Goal: Obtain resource: Download file/media

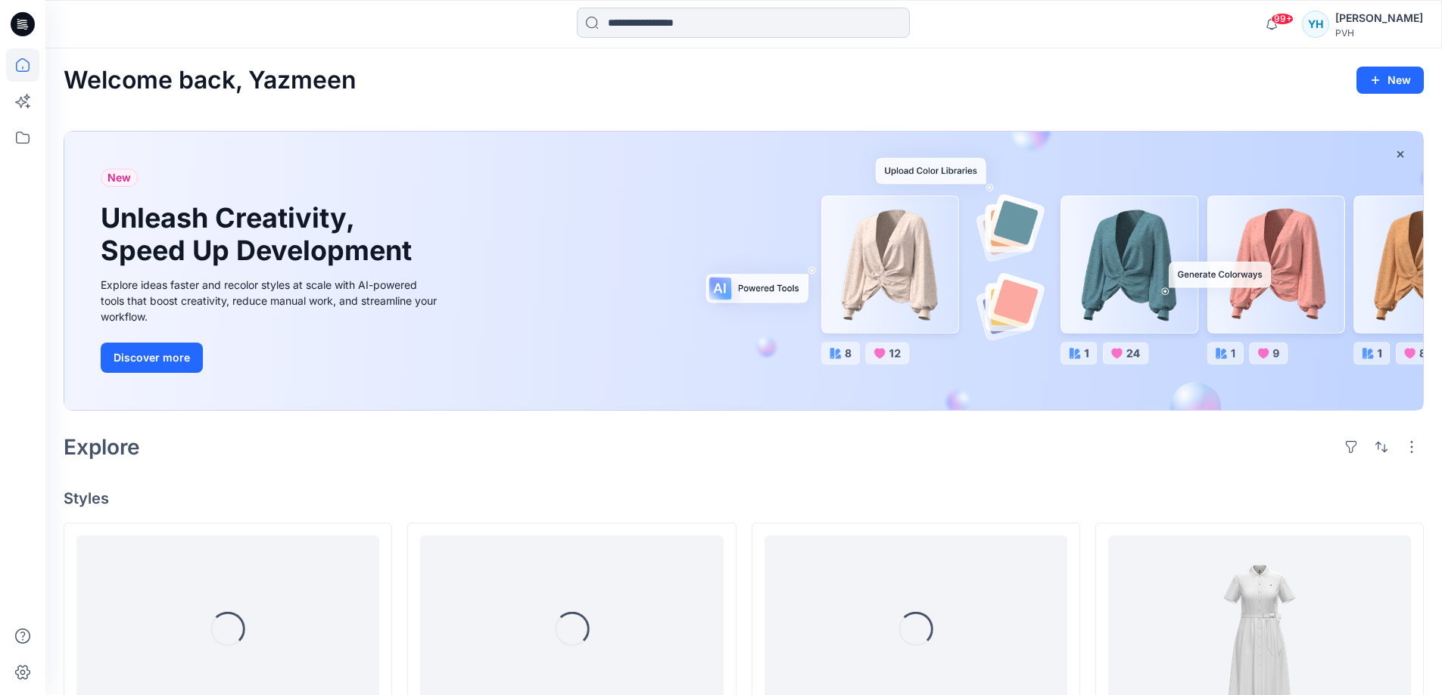
click at [686, 20] on input at bounding box center [743, 23] width 333 height 30
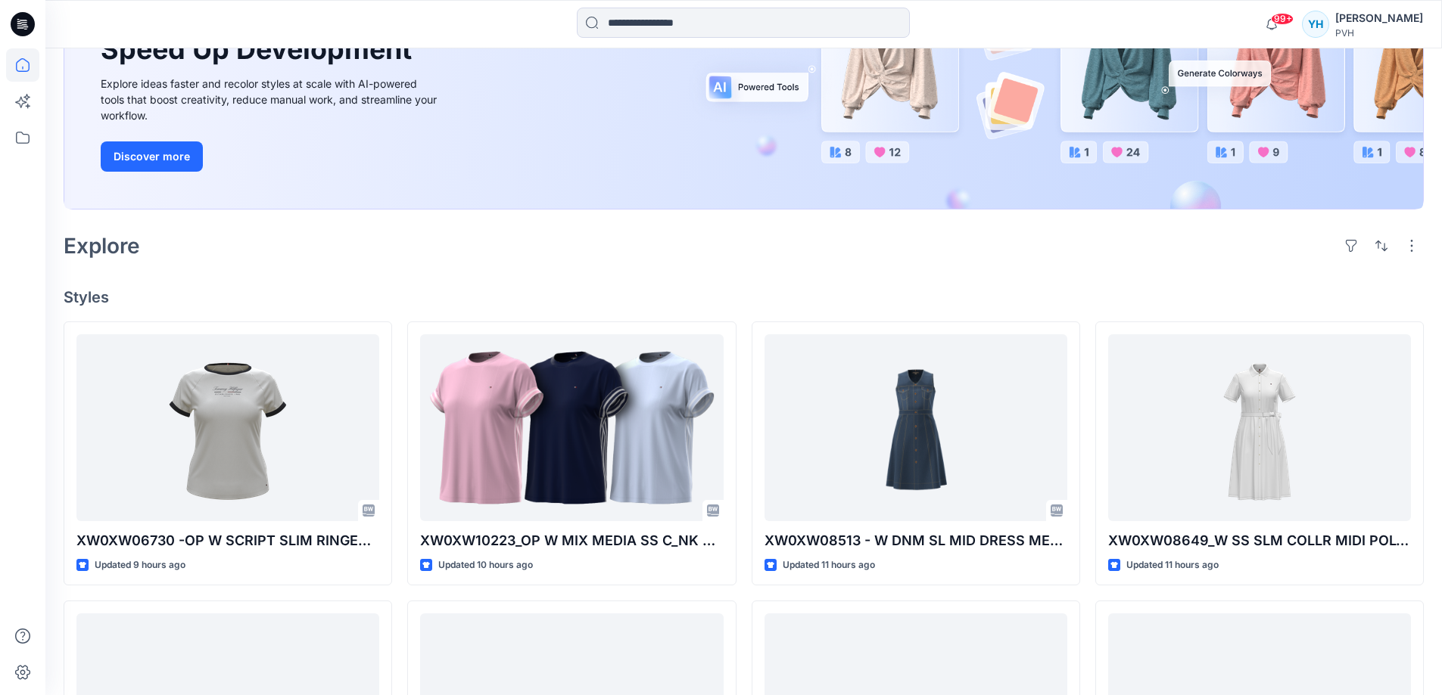
scroll to position [204, 0]
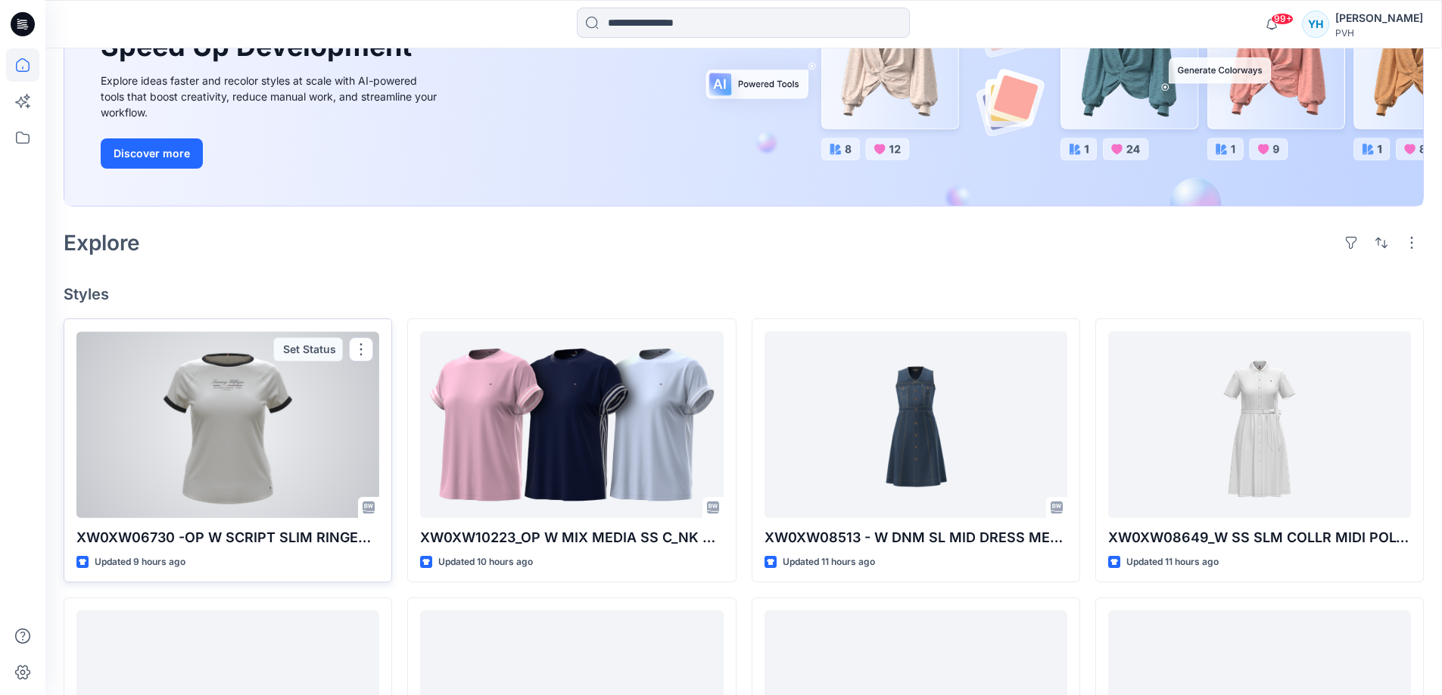
click at [231, 449] on div at bounding box center [227, 424] width 303 height 187
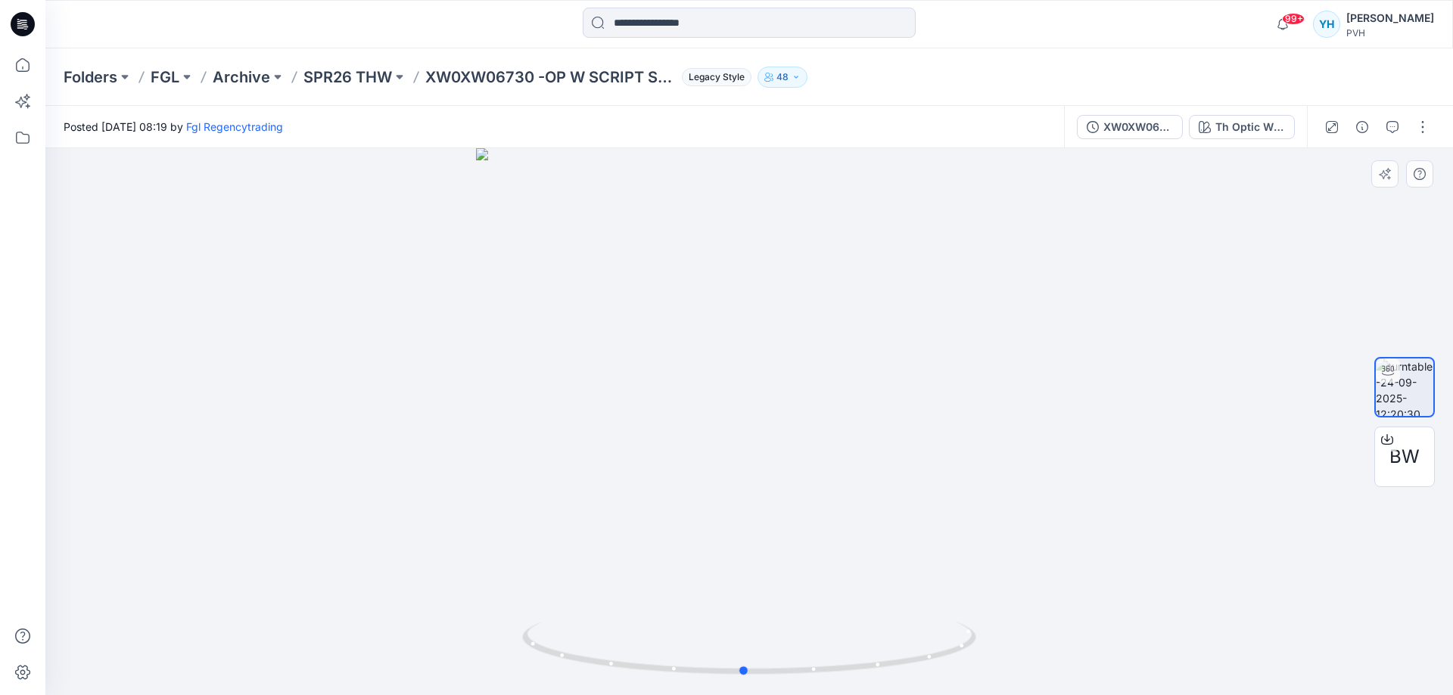
drag, startPoint x: 784, startPoint y: 448, endPoint x: 779, endPoint y: 471, distance: 23.3
click at [779, 471] on div at bounding box center [749, 421] width 1408 height 547
click at [776, 462] on div at bounding box center [749, 421] width 1408 height 547
drag, startPoint x: 807, startPoint y: 452, endPoint x: 701, endPoint y: 460, distance: 105.5
click at [701, 460] on div at bounding box center [749, 421] width 1408 height 547
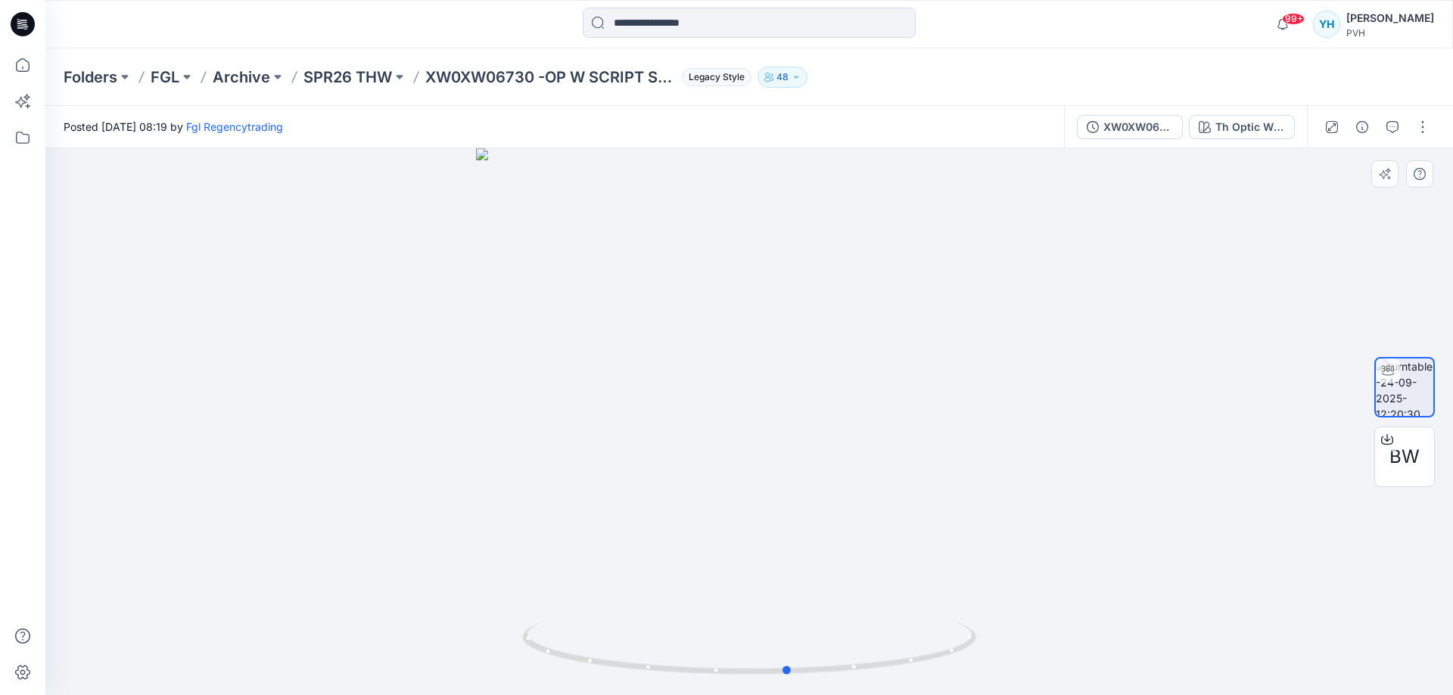
drag, startPoint x: 795, startPoint y: 462, endPoint x: 486, endPoint y: 341, distance: 332.1
click at [486, 341] on div at bounding box center [749, 421] width 1408 height 547
drag, startPoint x: 521, startPoint y: 455, endPoint x: 753, endPoint y: 459, distance: 231.6
click at [753, 459] on div at bounding box center [749, 421] width 1408 height 547
click at [1058, 387] on div at bounding box center [749, 421] width 1408 height 547
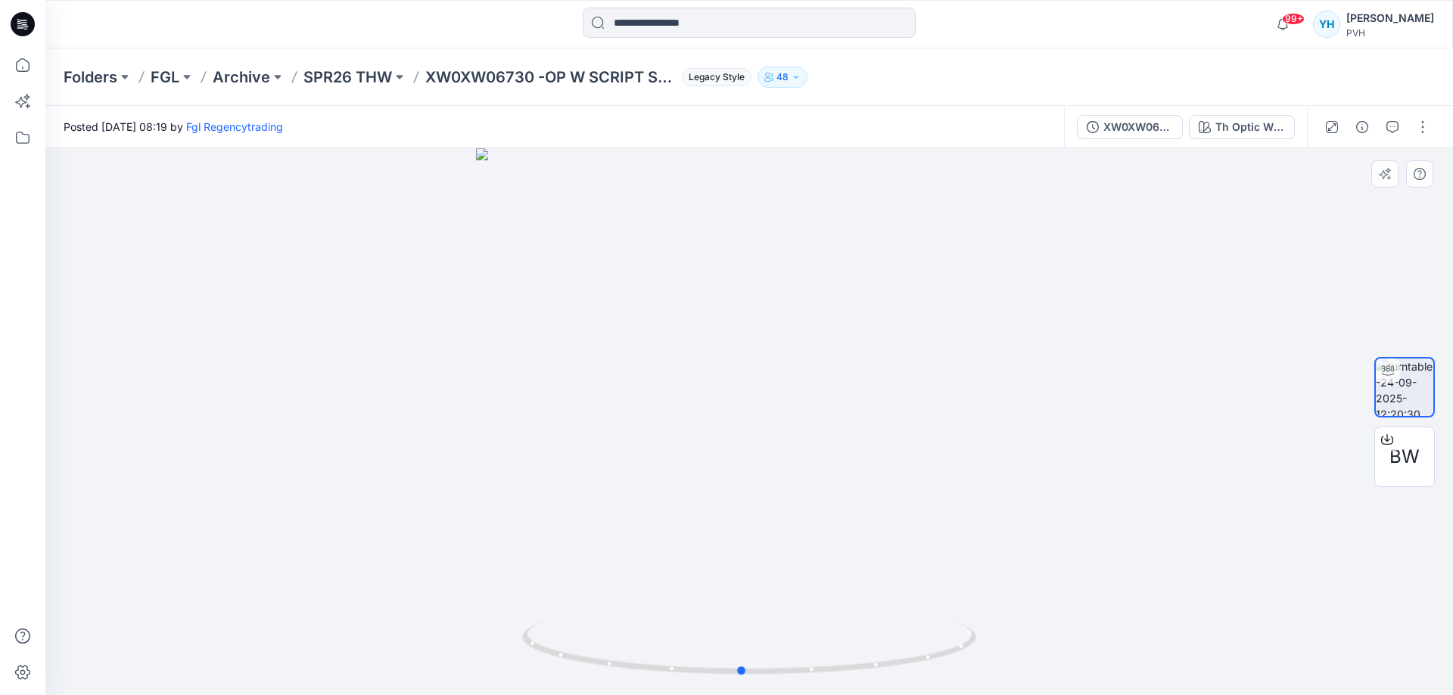
drag, startPoint x: 785, startPoint y: 452, endPoint x: 508, endPoint y: 469, distance: 278.3
click at [508, 469] on div at bounding box center [749, 421] width 1408 height 547
click at [1402, 462] on span "BW" at bounding box center [1404, 456] width 30 height 27
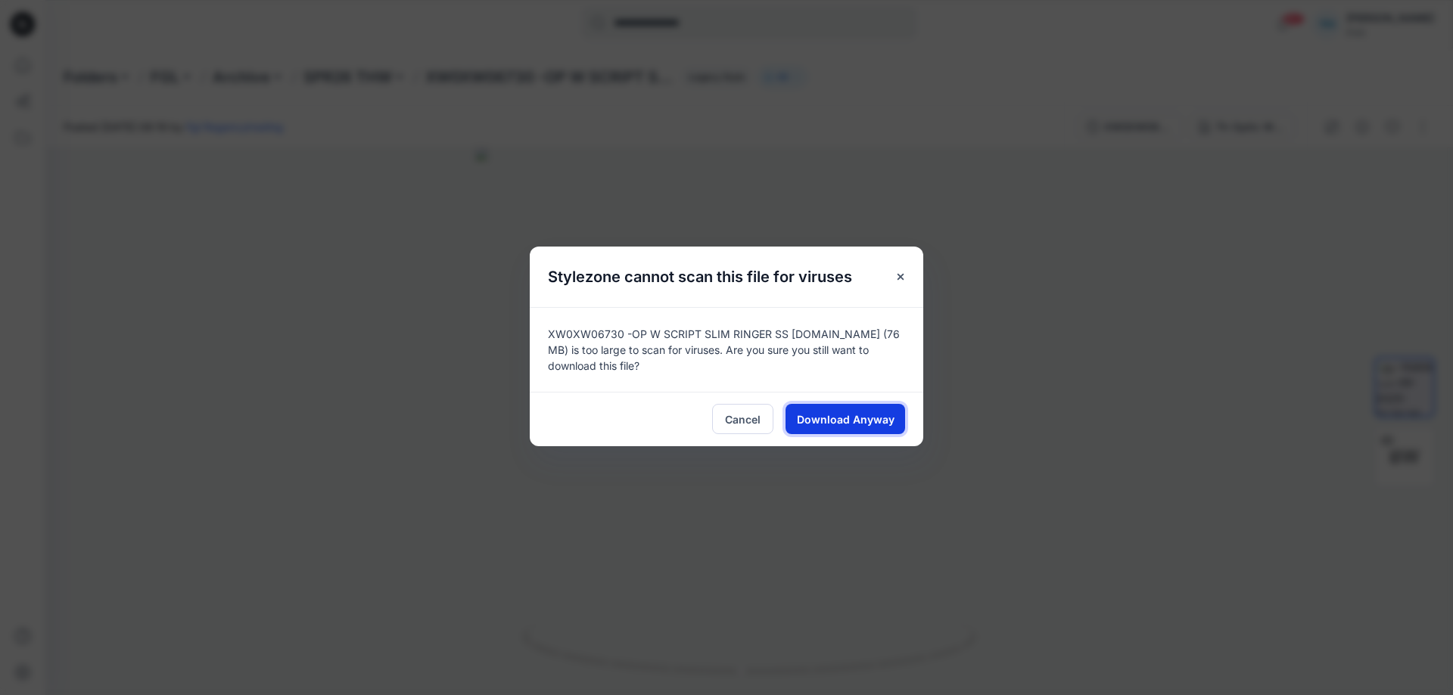
click at [867, 418] on span "Download Anyway" at bounding box center [846, 420] width 98 height 16
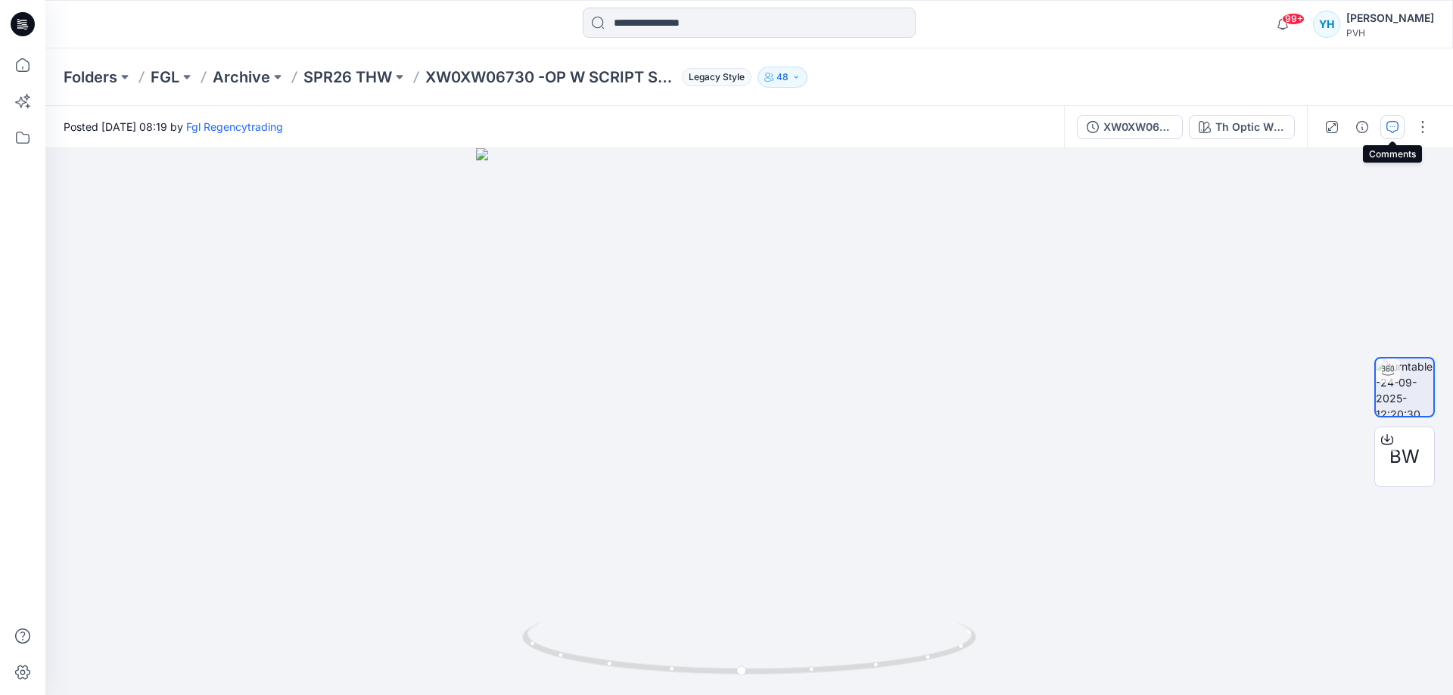
click at [1398, 124] on button "button" at bounding box center [1392, 127] width 24 height 24
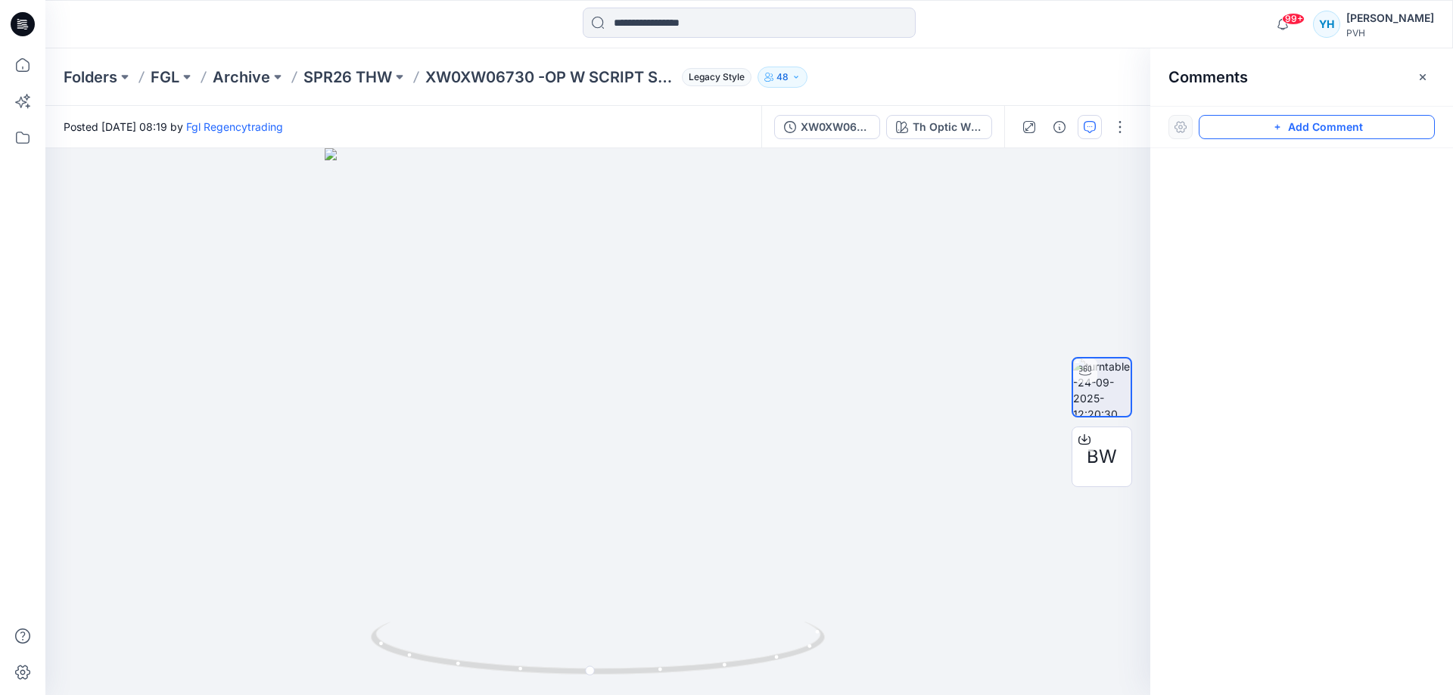
click at [1316, 123] on button "Add Comment" at bounding box center [1317, 127] width 236 height 24
click at [859, 232] on div "1" at bounding box center [597, 421] width 1105 height 547
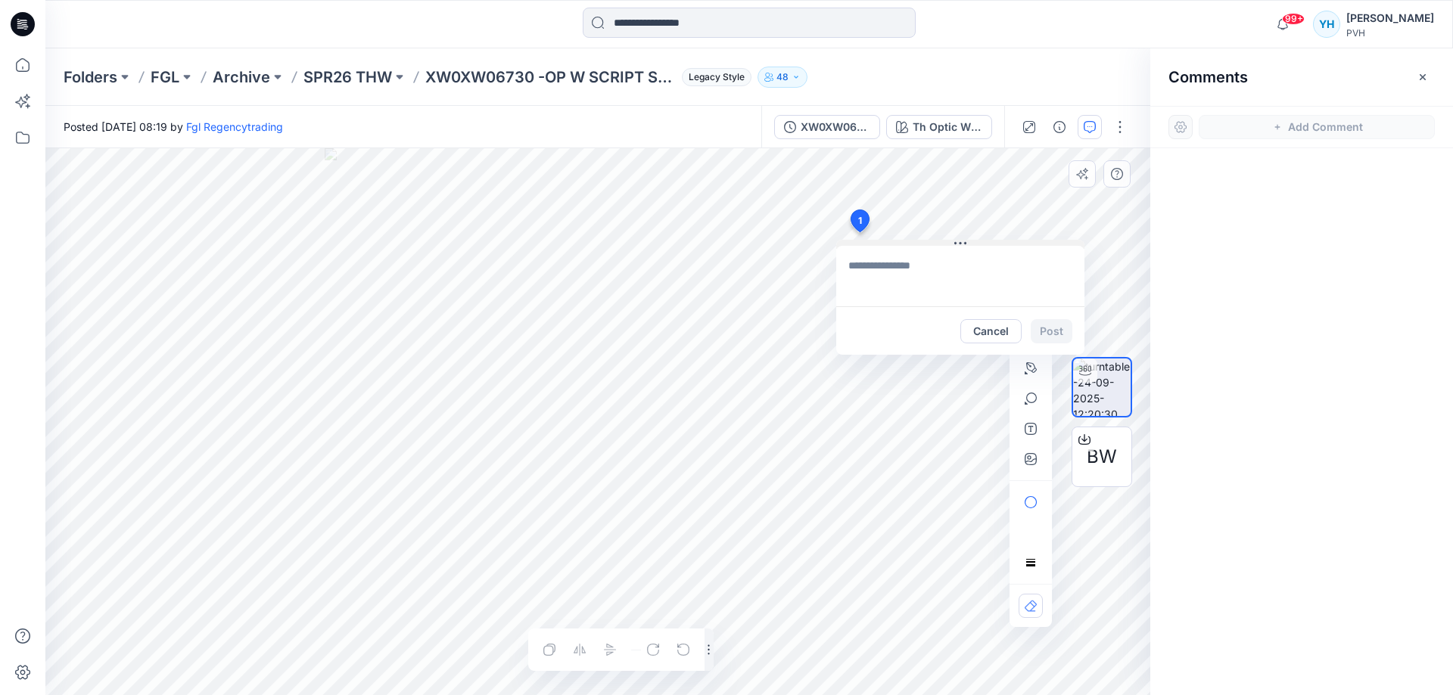
type textarea "**********"
click at [1058, 332] on div "BW" at bounding box center [1101, 422] width 97 height 378
